Goal: Download file/media

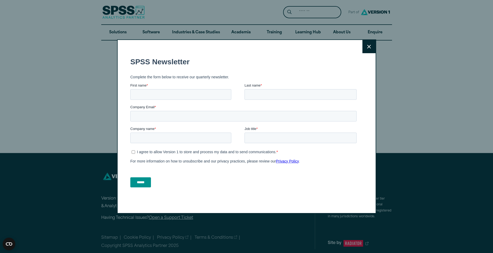
click at [364, 46] on button "Close" at bounding box center [368, 46] width 13 height 13
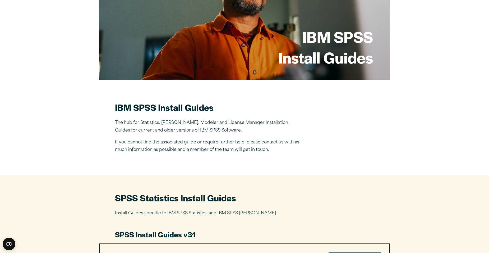
scroll to position [132, 0]
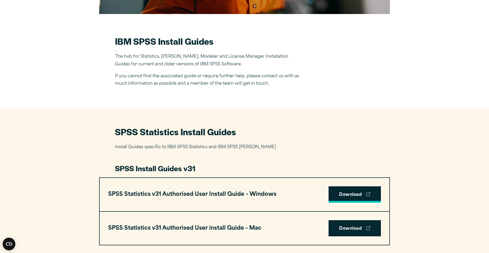
click at [345, 195] on link "Download" at bounding box center [355, 194] width 52 height 16
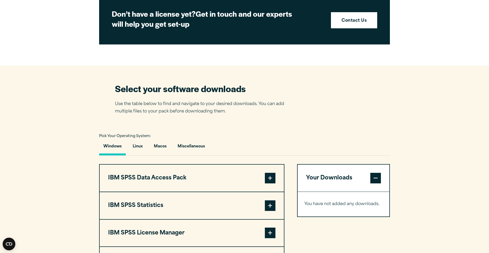
scroll to position [330, 0]
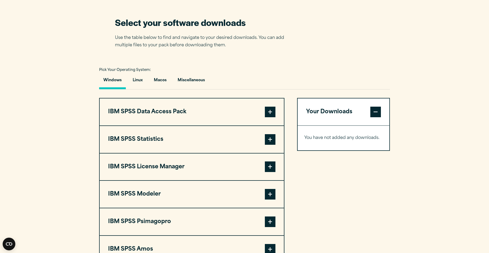
click at [267, 137] on span at bounding box center [270, 139] width 11 height 11
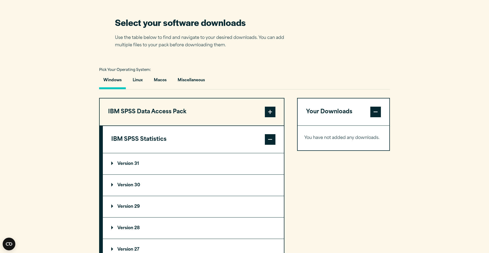
click at [124, 163] on p "Version 31" at bounding box center [125, 163] width 28 height 4
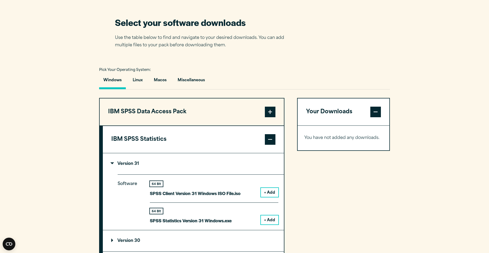
click at [272, 219] on button "+ Add" at bounding box center [269, 219] width 17 height 9
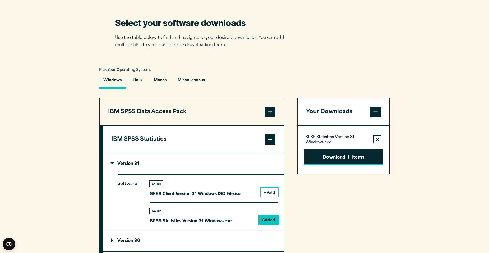
click at [335, 156] on button "Download 1 Items" at bounding box center [343, 157] width 78 height 16
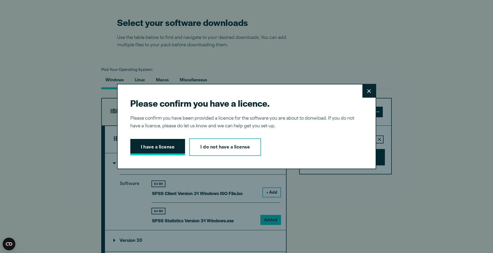
click at [167, 147] on button "I have a license" at bounding box center [157, 147] width 55 height 16
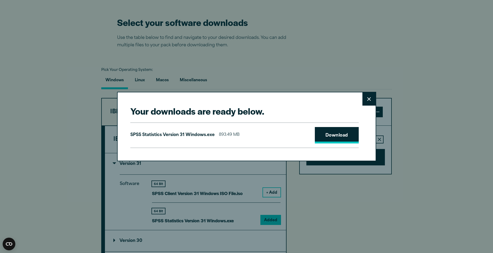
click at [320, 136] on link "Download" at bounding box center [337, 135] width 44 height 16
click at [365, 98] on button "Close" at bounding box center [368, 98] width 13 height 13
